Goal: Task Accomplishment & Management: Use online tool/utility

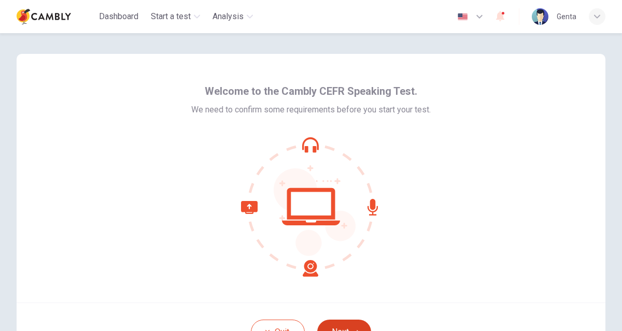
click at [355, 320] on button "Next" at bounding box center [344, 332] width 54 height 25
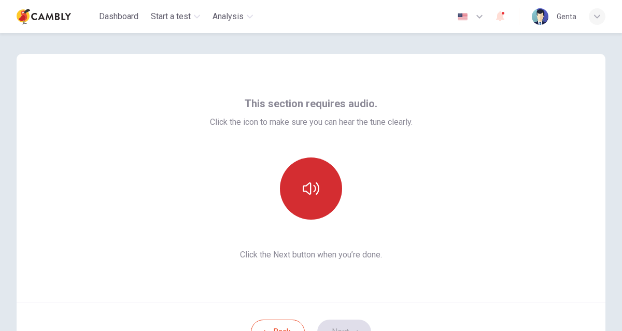
click at [321, 208] on button "button" at bounding box center [311, 189] width 62 height 62
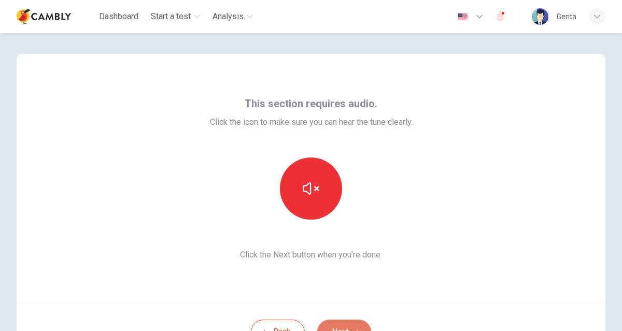
click at [349, 321] on button "Next" at bounding box center [344, 332] width 54 height 25
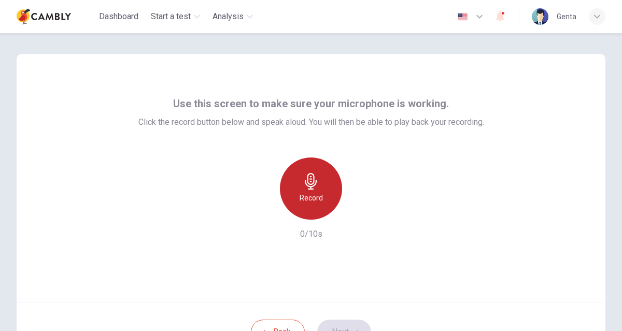
click at [315, 174] on icon "button" at bounding box center [311, 181] width 17 height 17
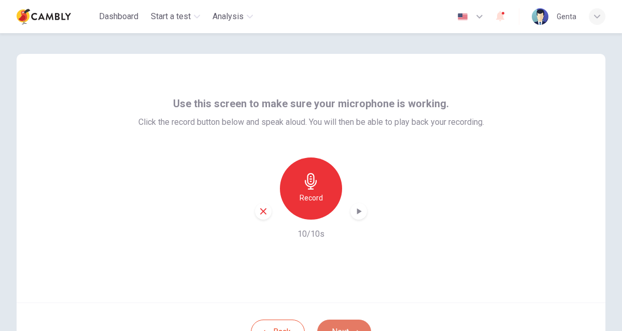
click at [340, 322] on button "Next" at bounding box center [344, 332] width 54 height 25
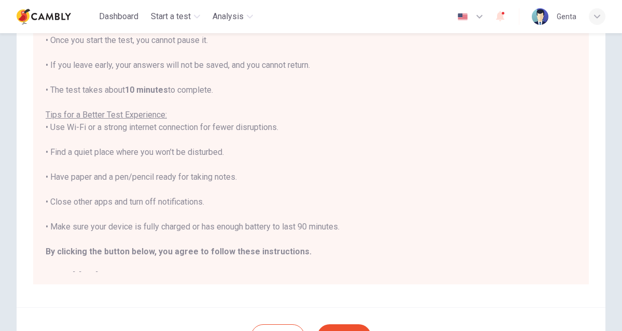
scroll to position [129, 0]
click at [329, 323] on button "Next" at bounding box center [344, 335] width 54 height 25
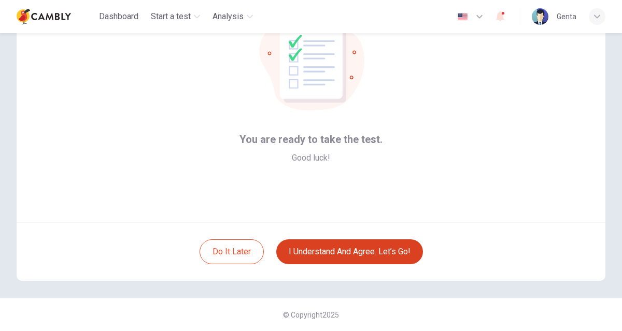
scroll to position [80, 0]
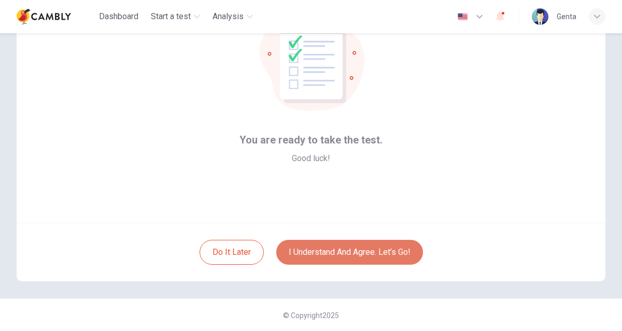
click at [353, 253] on button "I understand and agree. Let’s go!" at bounding box center [349, 252] width 147 height 25
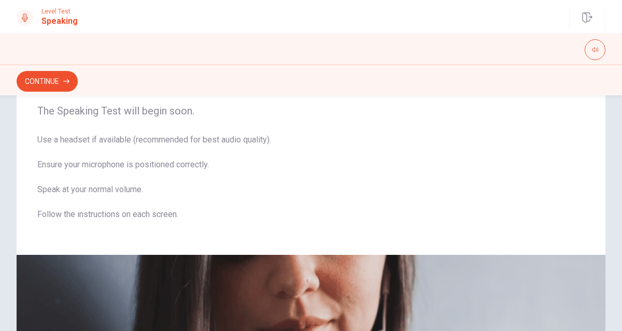
scroll to position [32, 0]
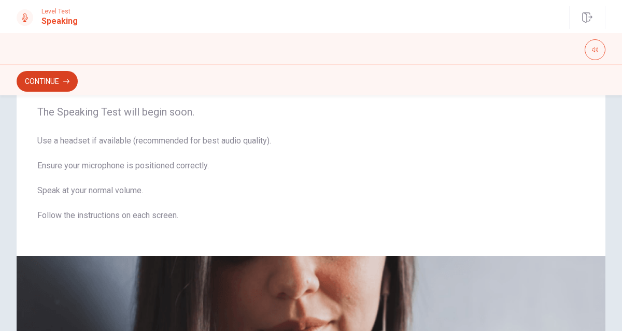
click at [51, 77] on button "Continue" at bounding box center [47, 81] width 61 height 21
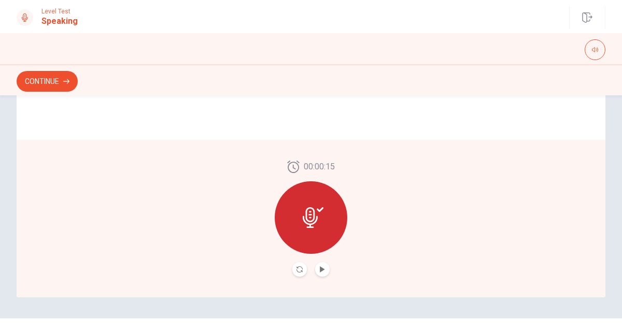
scroll to position [290, 0]
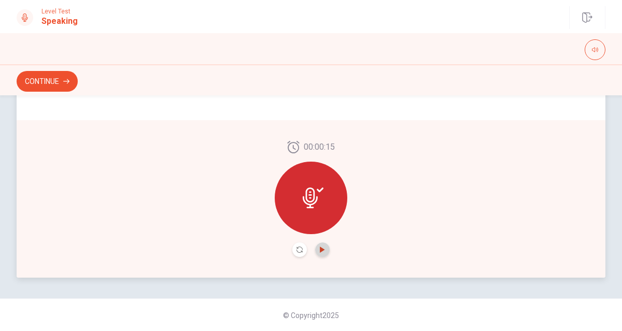
click at [321, 249] on icon "Play Audio" at bounding box center [322, 250] width 5 height 6
click at [60, 82] on button "Continue" at bounding box center [47, 81] width 61 height 21
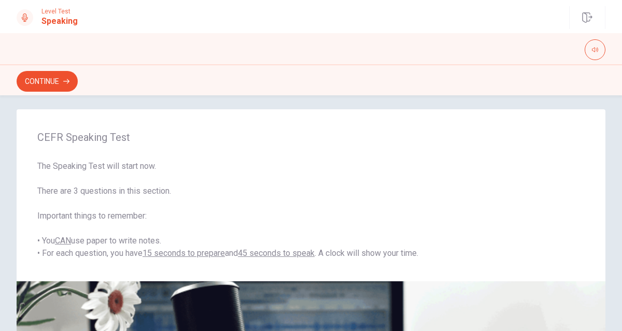
scroll to position [0, 0]
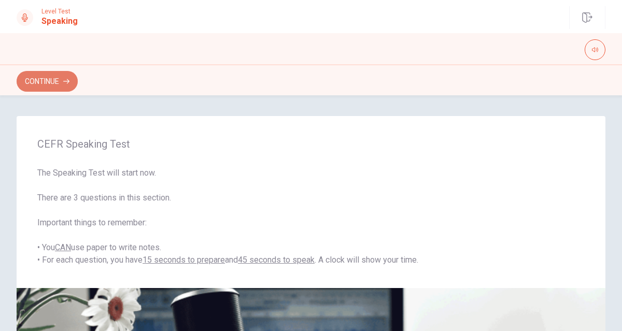
click at [60, 77] on button "Continue" at bounding box center [47, 81] width 61 height 21
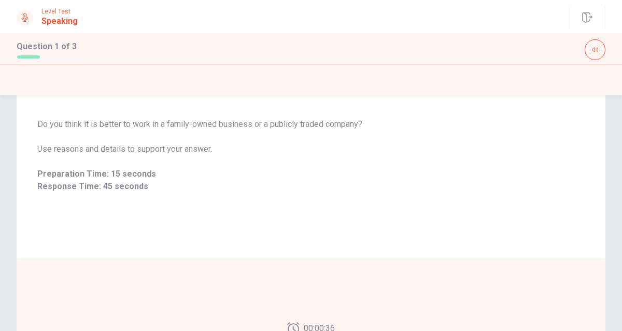
scroll to position [65, 0]
click at [591, 165] on div "Do you think it is better to work in a family-owned business or a publicly trad…" at bounding box center [311, 154] width 589 height 100
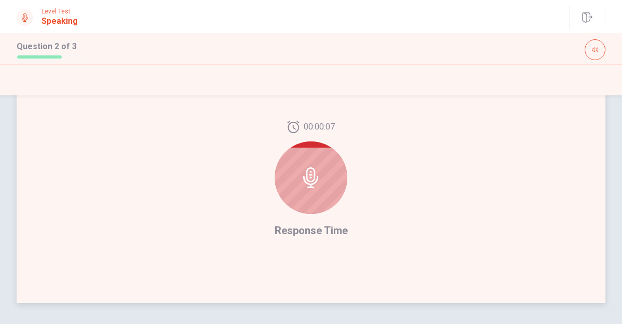
scroll to position [245, 0]
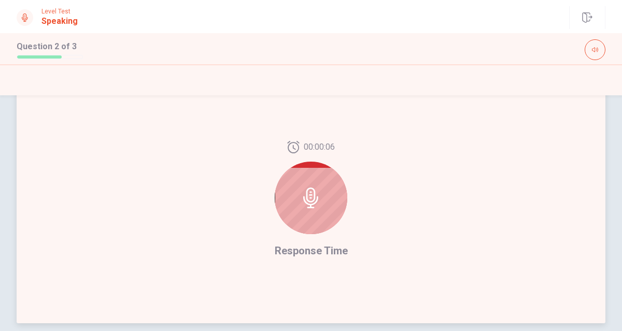
click at [294, 195] on div at bounding box center [311, 198] width 73 height 73
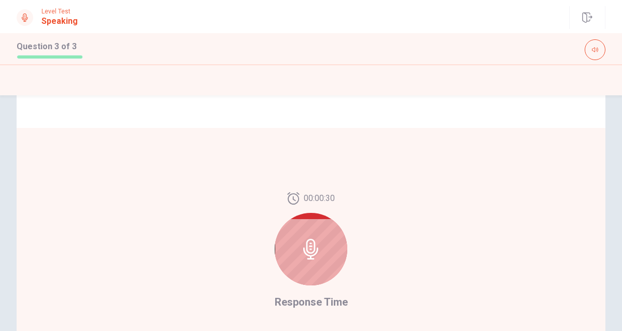
scroll to position [244, 0]
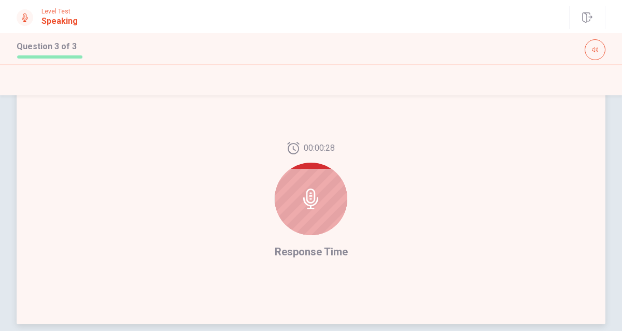
click at [326, 204] on div at bounding box center [311, 199] width 73 height 73
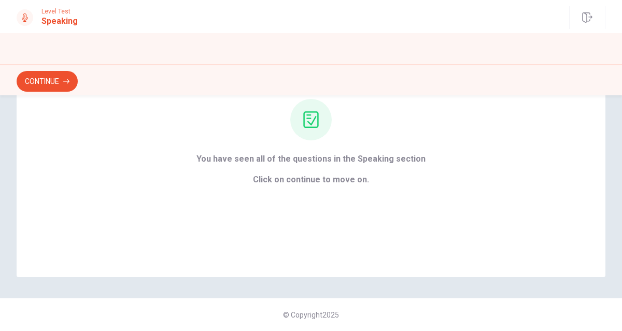
scroll to position [108, 0]
click at [59, 81] on button "Continue" at bounding box center [47, 81] width 61 height 21
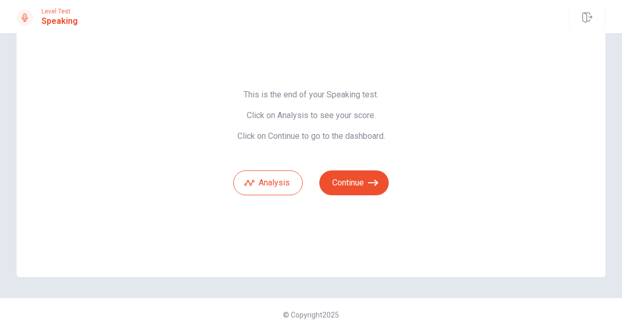
scroll to position [46, 0]
click at [343, 183] on button "Continue" at bounding box center [353, 183] width 69 height 25
